Goal: Information Seeking & Learning: Learn about a topic

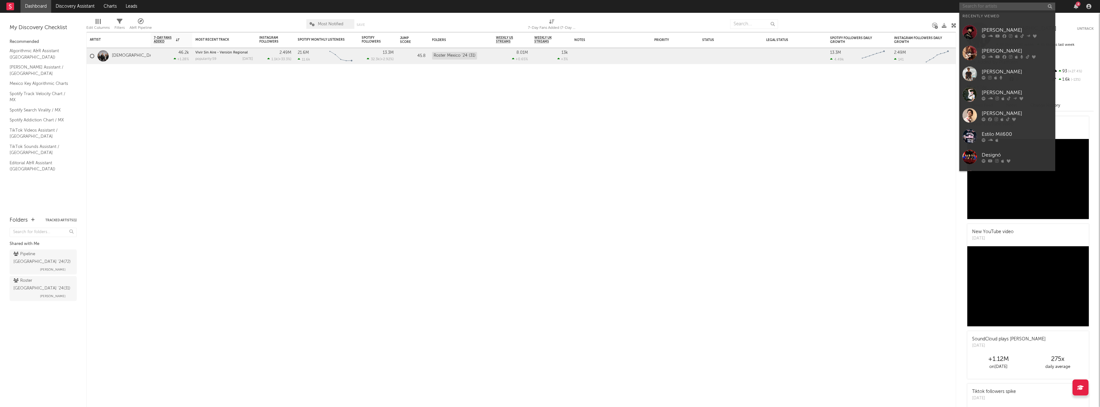
click at [1002, 7] on input "text" at bounding box center [1008, 7] width 96 height 8
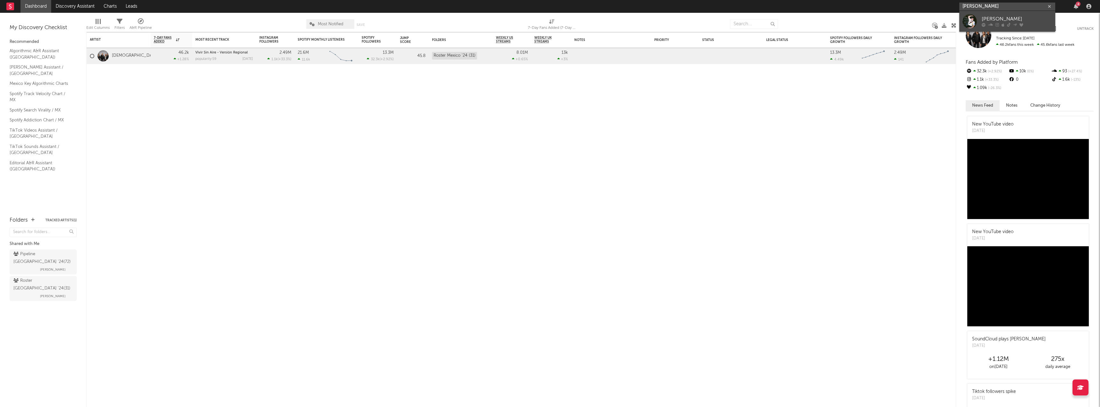
type input "[PERSON_NAME]"
click at [999, 19] on div "[PERSON_NAME]" at bounding box center [1017, 19] width 70 height 8
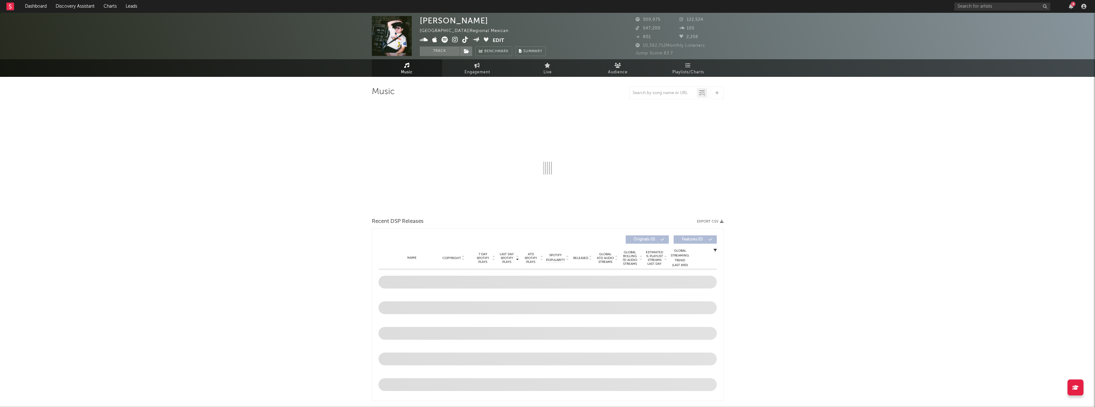
select select "6m"
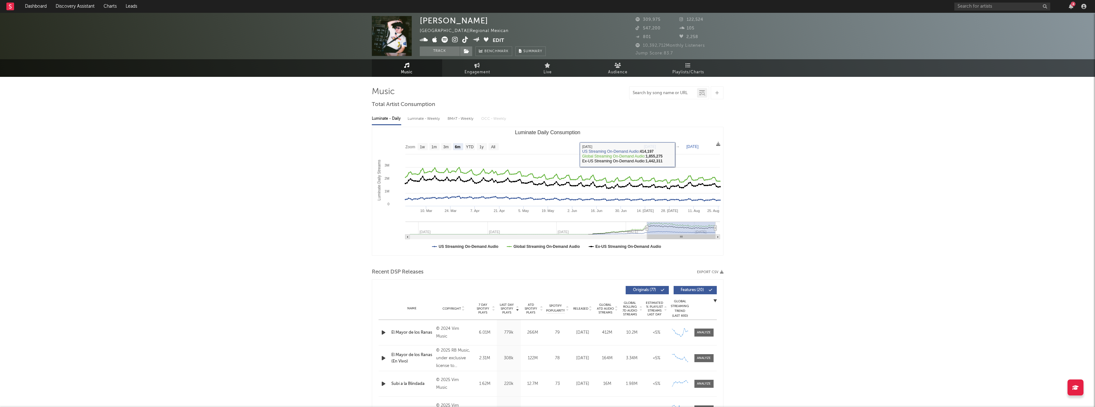
click at [669, 91] on input "text" at bounding box center [663, 93] width 67 height 5
type input "el mayor"
click at [708, 331] on div at bounding box center [704, 332] width 14 height 5
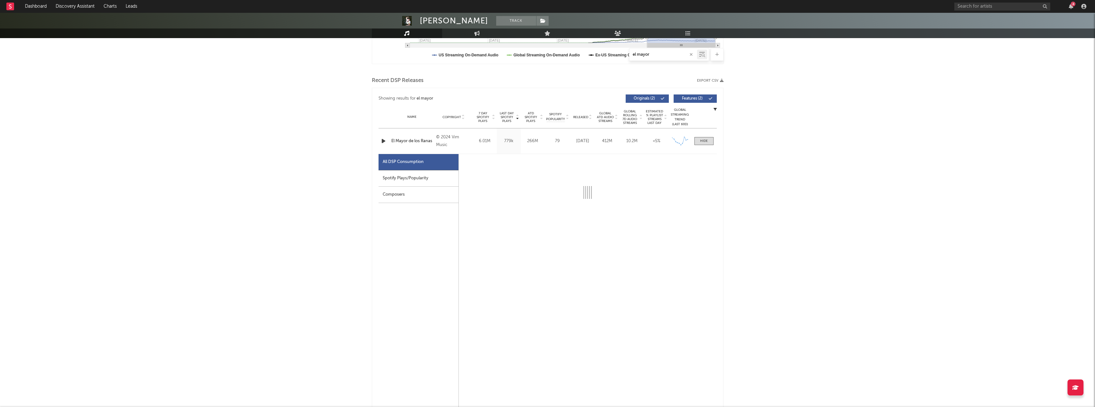
select select "6m"
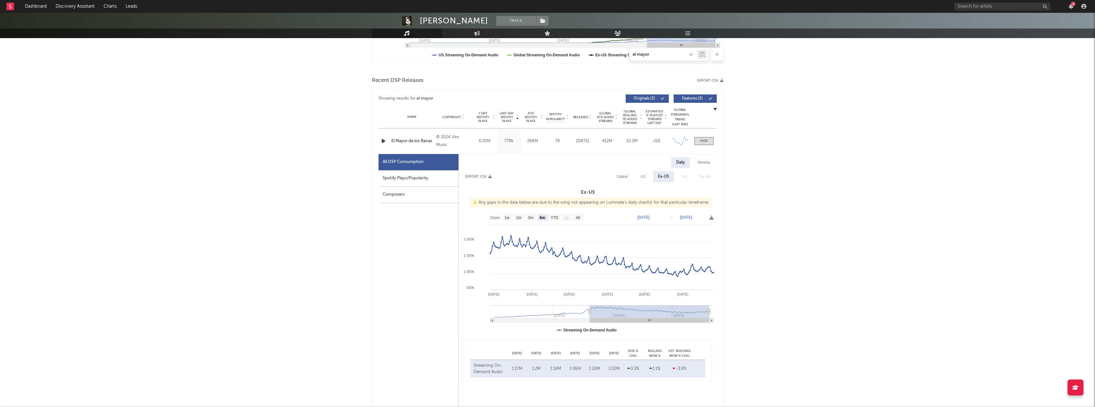
scroll to position [192, 0]
click at [575, 218] on rect at bounding box center [578, 216] width 10 height 7
select select "All"
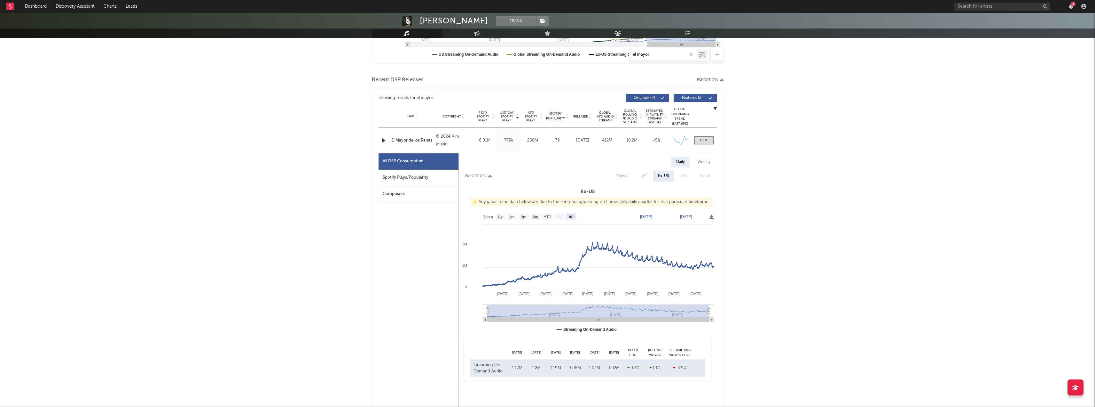
click at [412, 176] on div "Spotify Plays/Popularity" at bounding box center [419, 178] width 80 height 16
select select "All"
select select "1w"
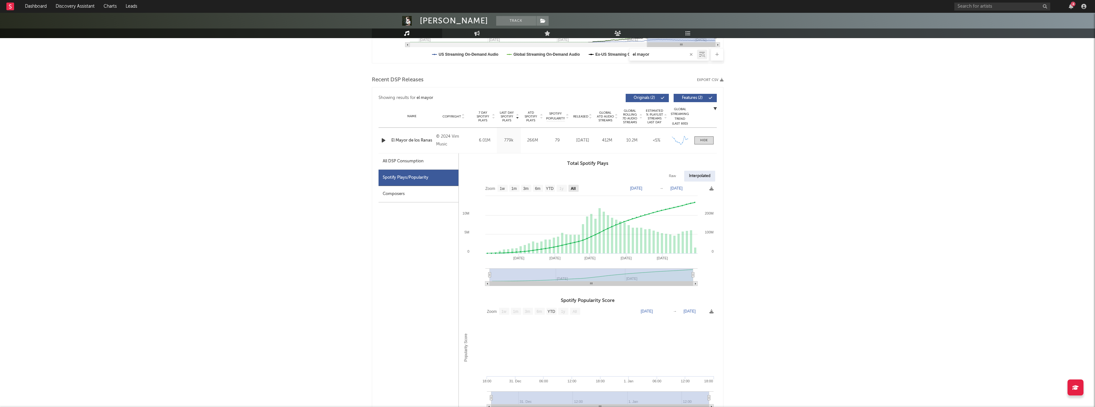
click at [573, 185] on rect at bounding box center [574, 188] width 10 height 7
select select "All"
